Goal: Task Accomplishment & Management: Complete application form

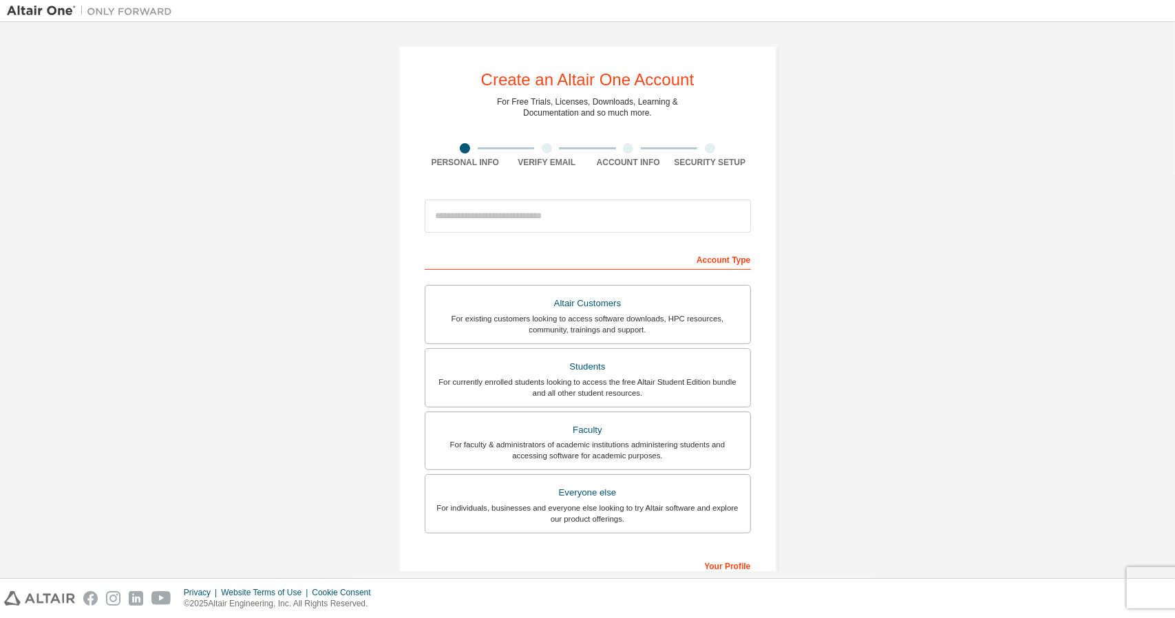
scroll to position [48, 0]
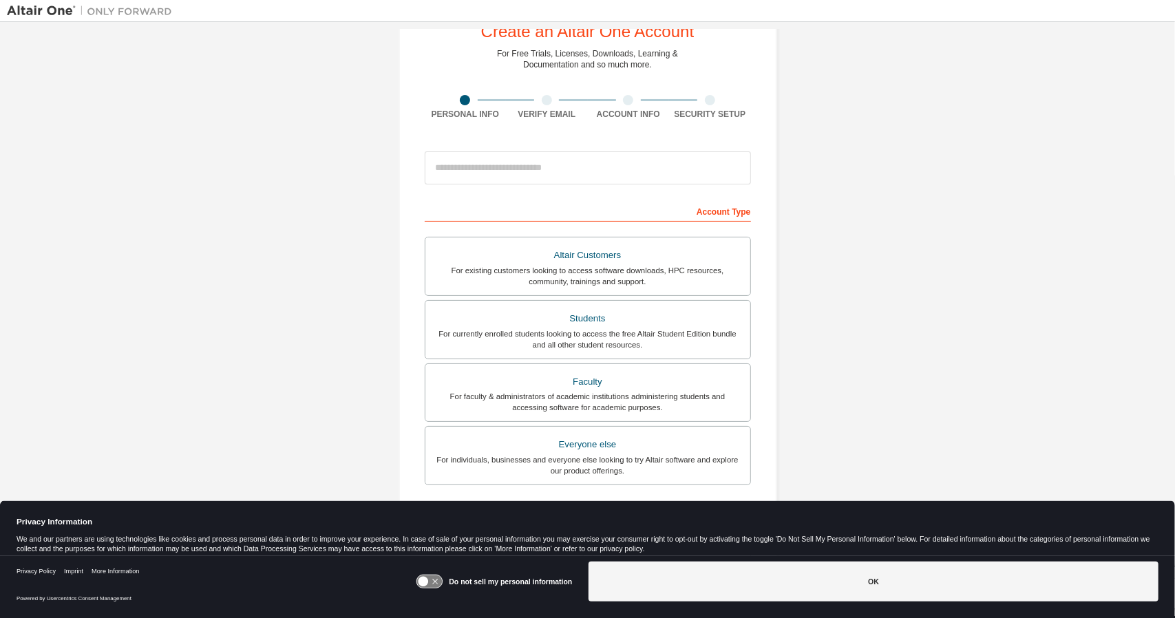
click at [531, 177] on input "email" at bounding box center [588, 167] width 326 height 33
click at [534, 158] on input "email" at bounding box center [588, 167] width 326 height 33
type input "**********"
click at [606, 328] on div "For currently enrolled students looking to access the free Altair Student Editi…" at bounding box center [588, 339] width 308 height 22
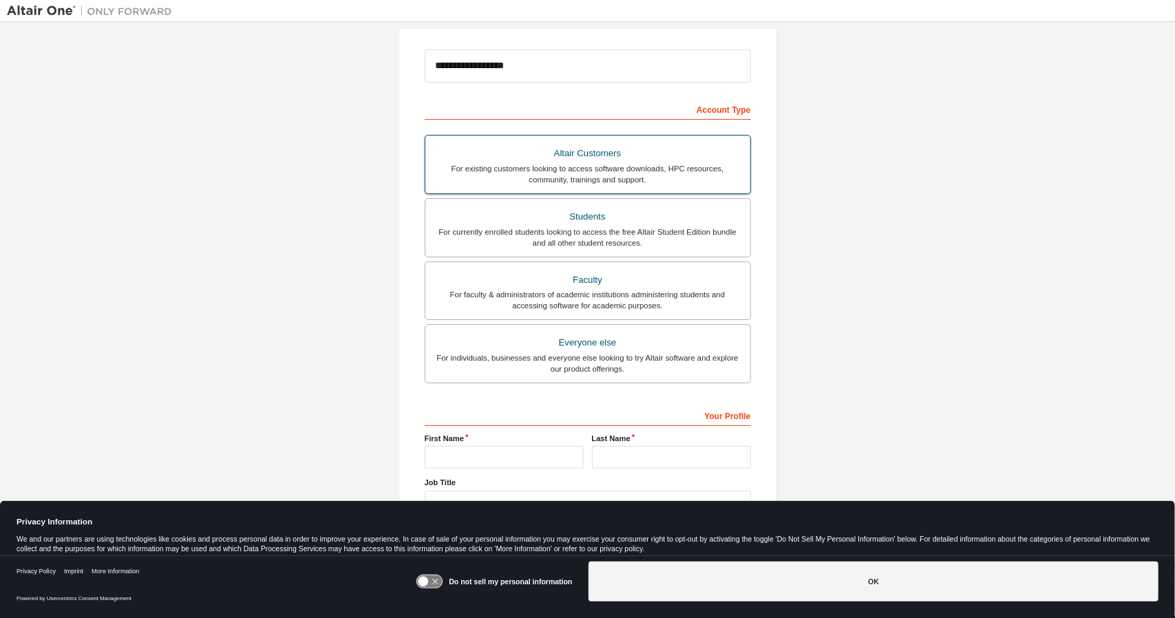
scroll to position [183, 0]
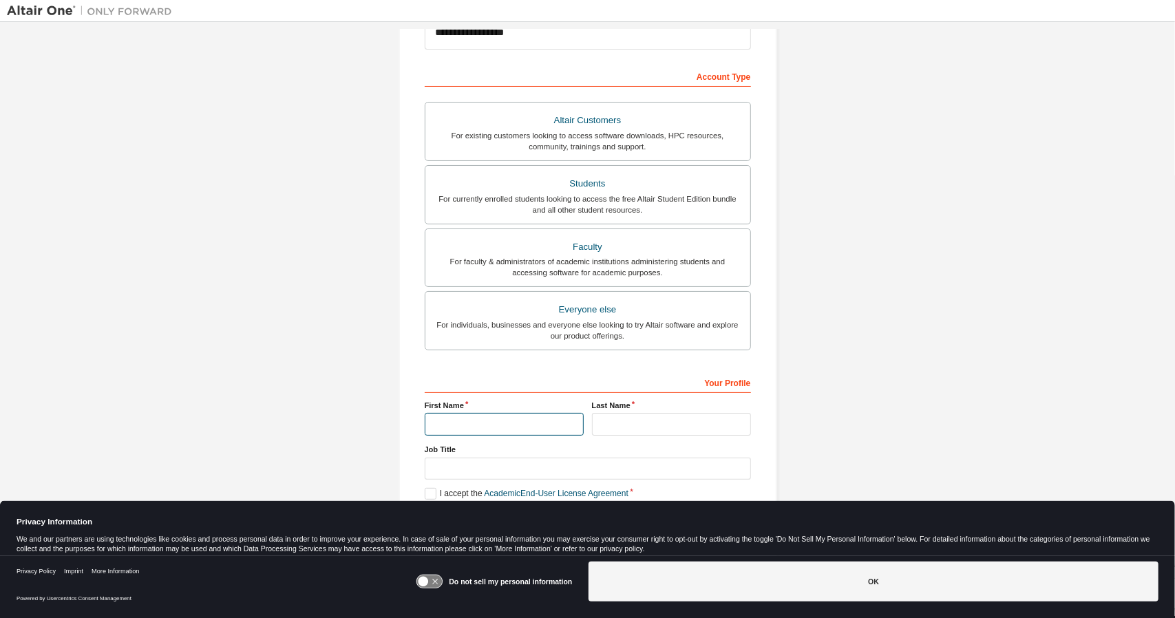
click at [492, 426] on input "text" at bounding box center [504, 424] width 159 height 23
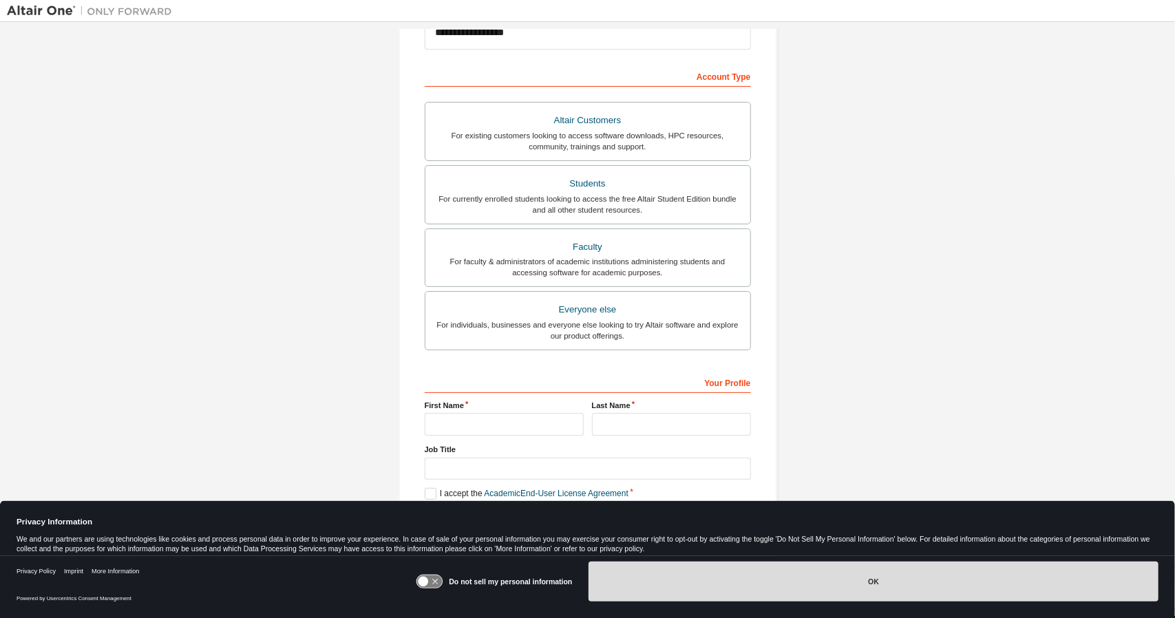
click at [640, 595] on button "OK" at bounding box center [873, 582] width 570 height 40
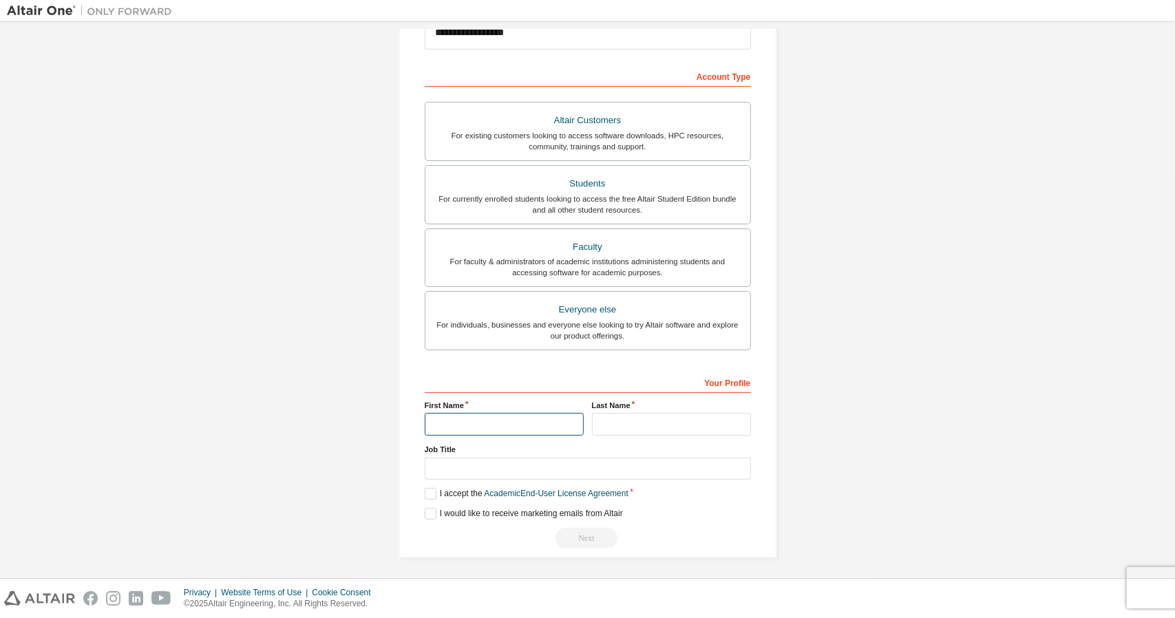
click at [536, 420] on input "text" at bounding box center [504, 424] width 159 height 23
type input "***"
type input "*****"
click at [433, 489] on label "I accept the Academic End-User License Agreement" at bounding box center [527, 494] width 204 height 12
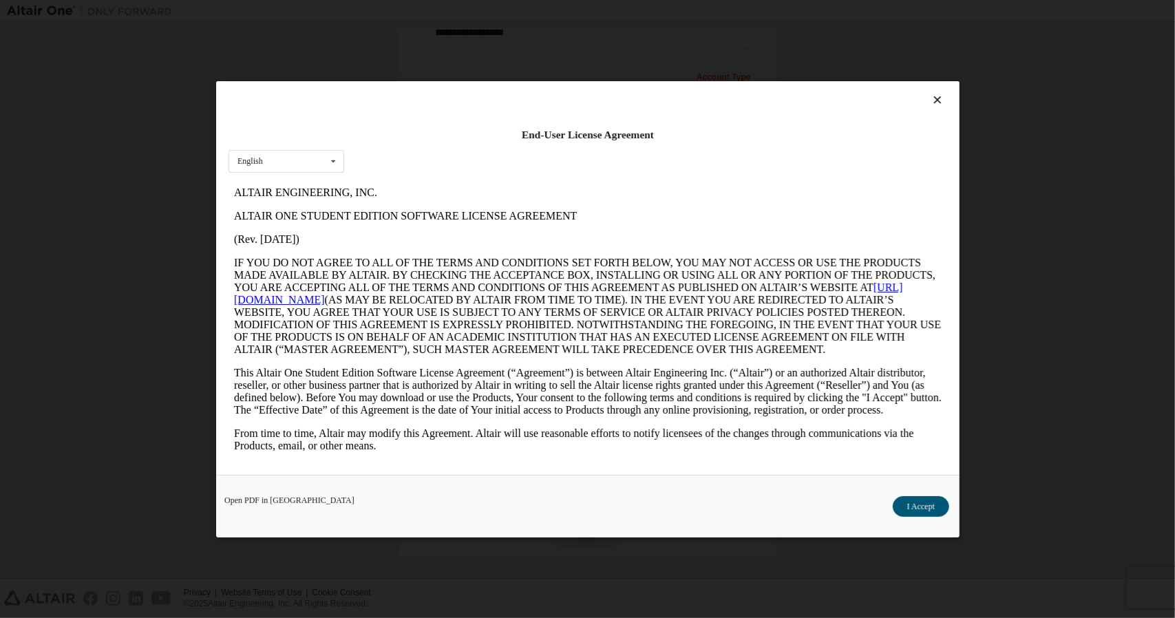
scroll to position [0, 0]
click at [921, 507] on button "I Accept" at bounding box center [920, 505] width 56 height 21
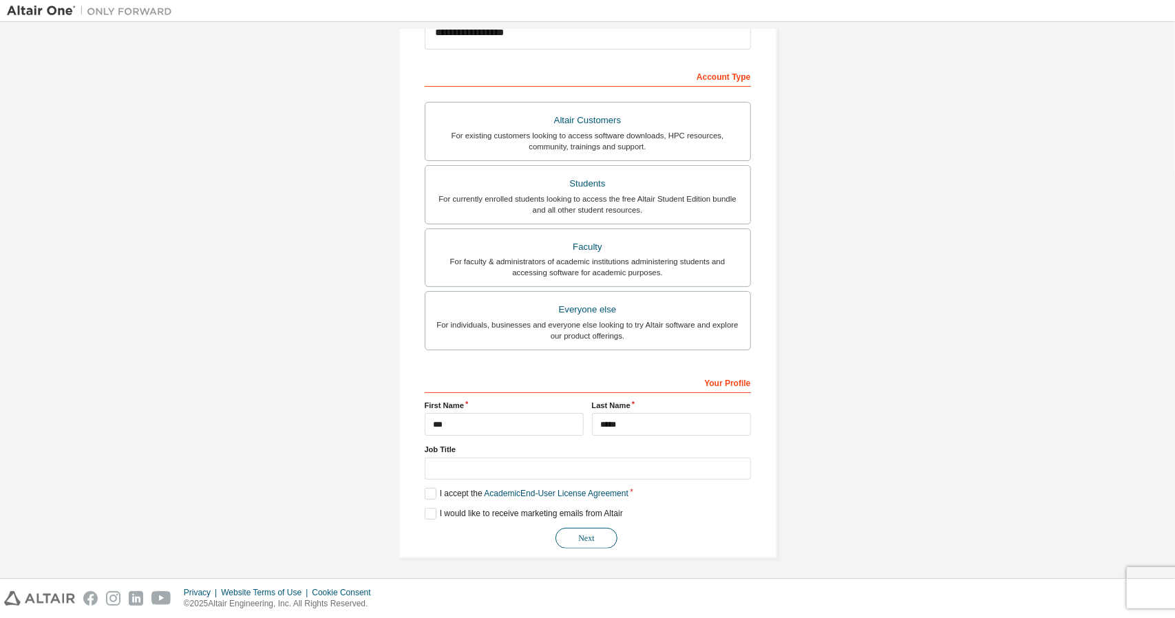
click at [581, 528] on button "Next" at bounding box center [586, 538] width 62 height 21
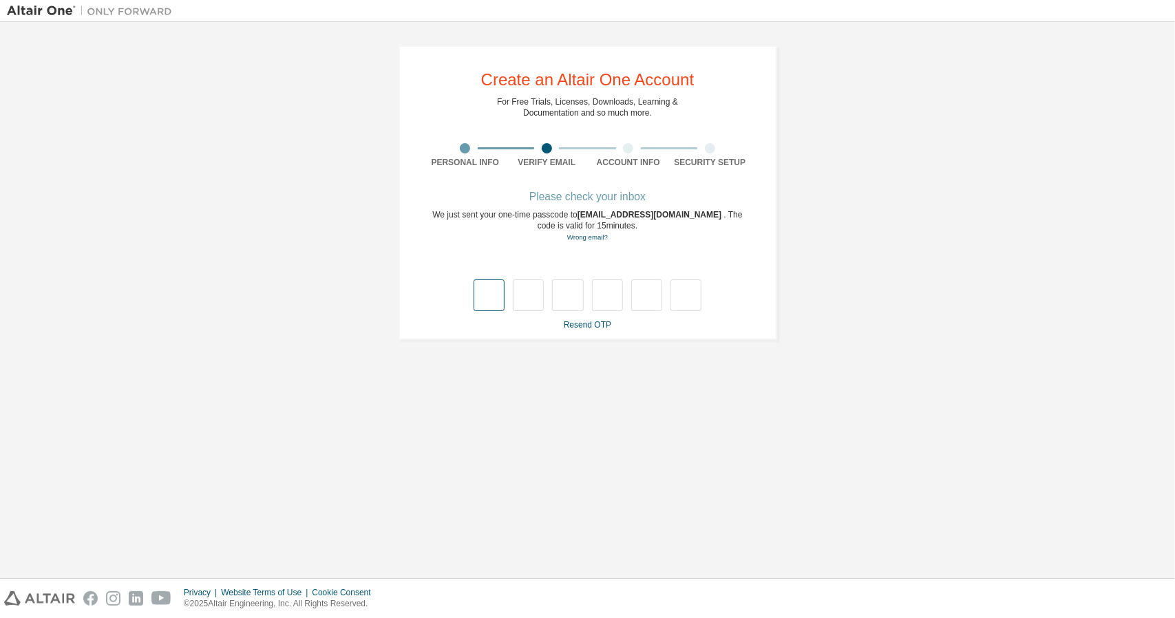
type input "*"
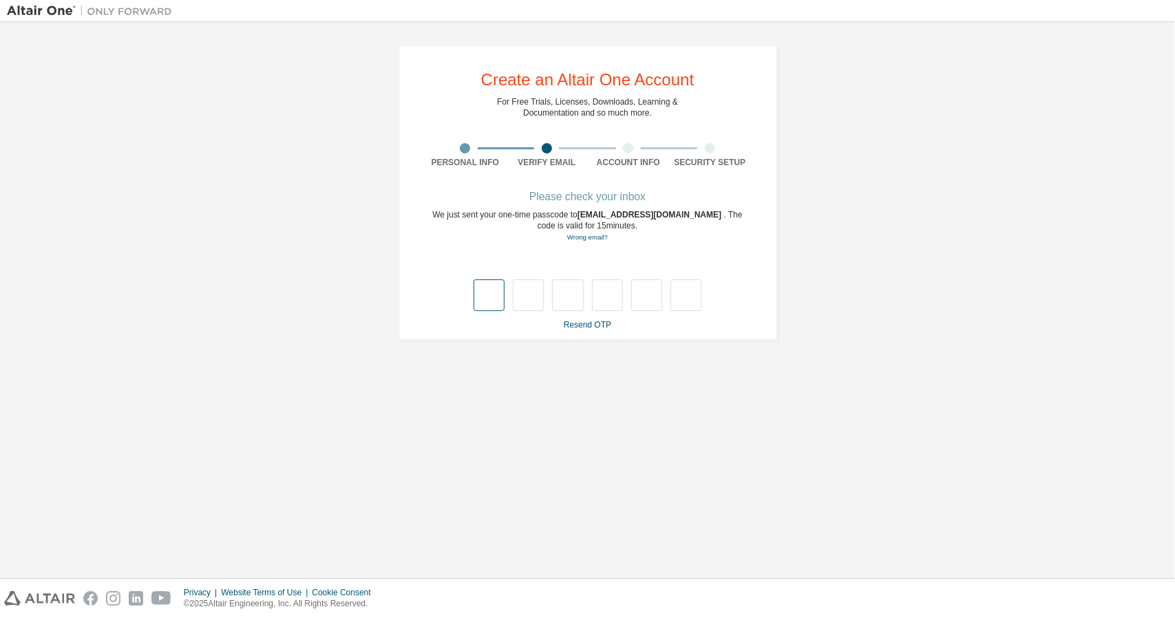
type input "*"
